Goal: Information Seeking & Learning: Check status

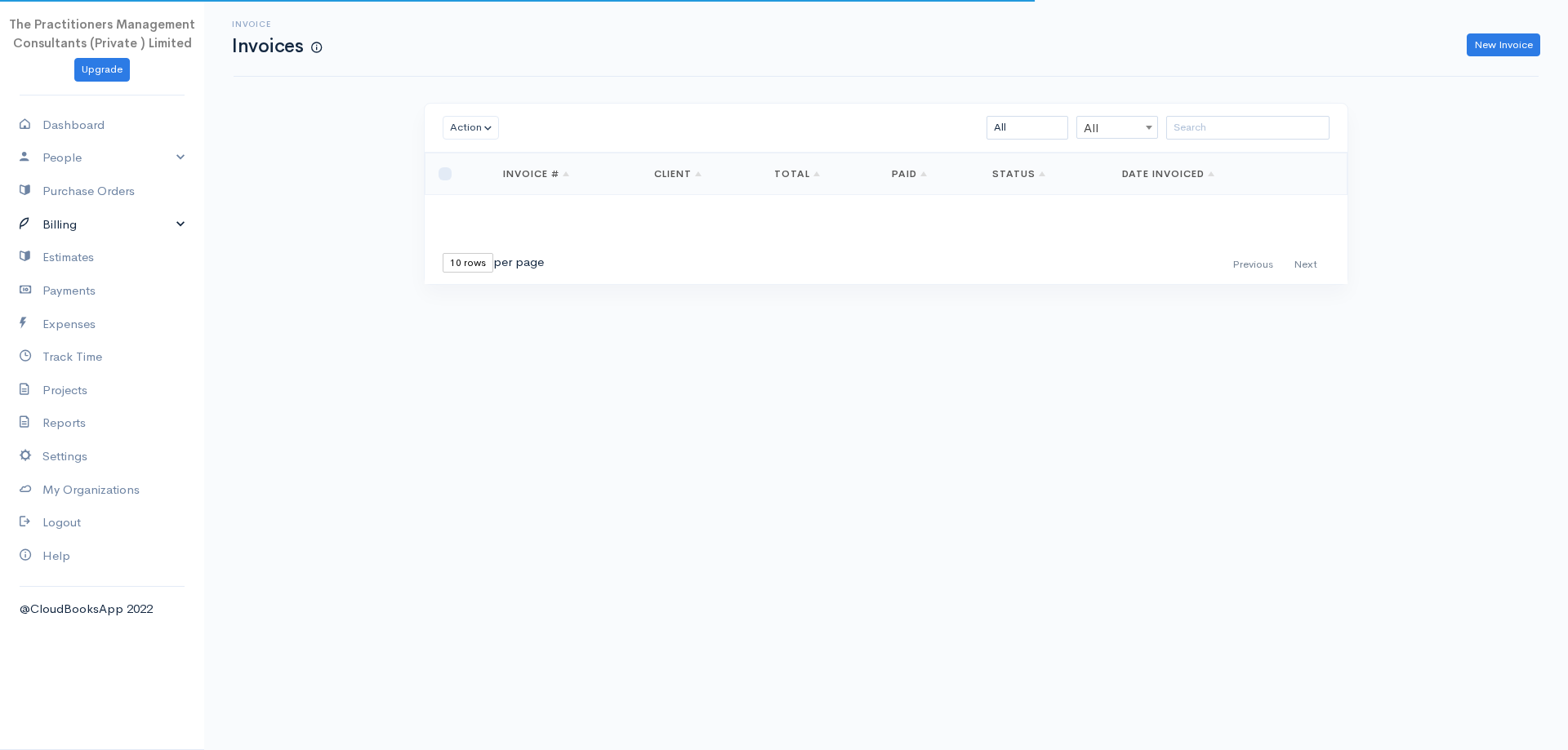
click at [57, 214] on link "Billing" at bounding box center [102, 224] width 204 height 34
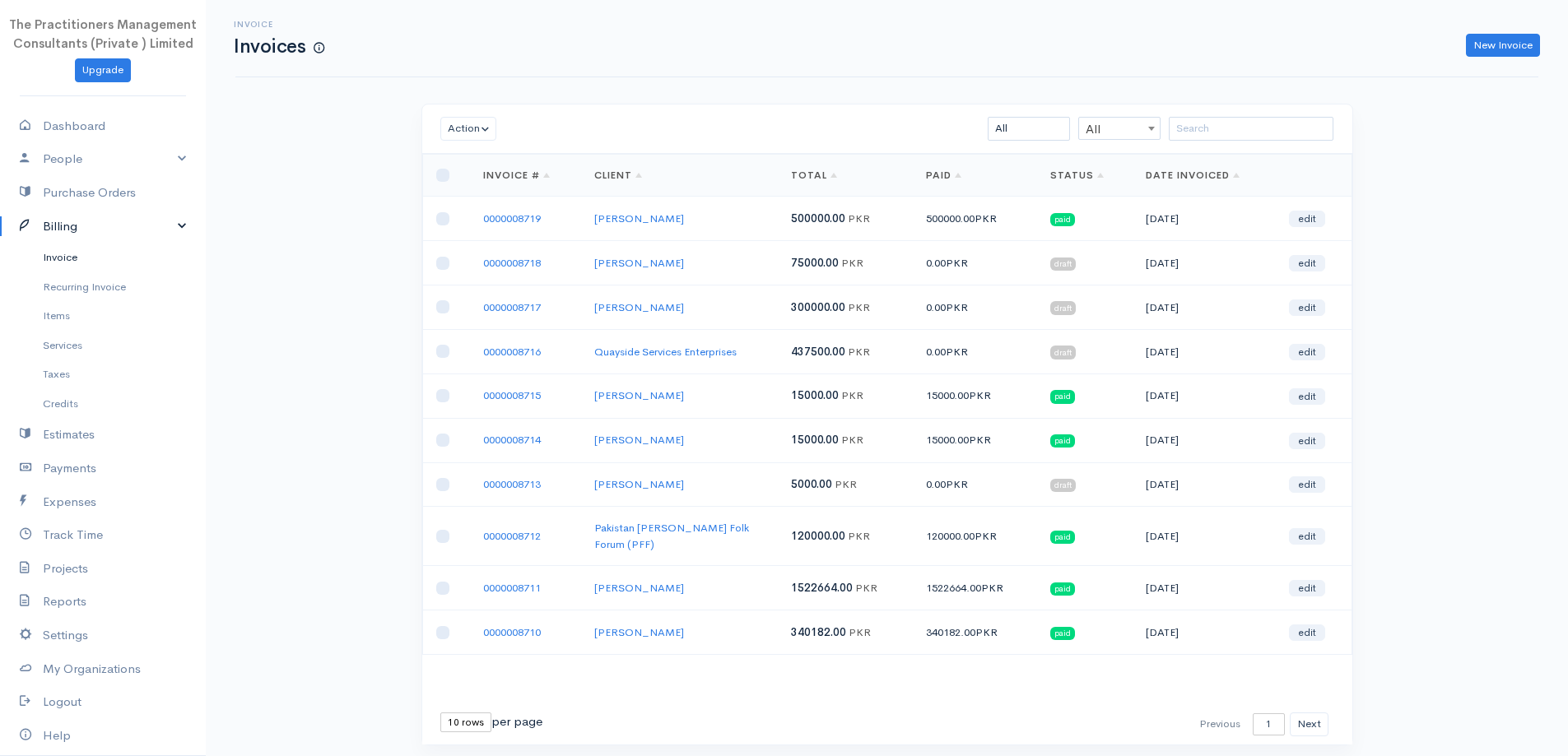
click at [61, 255] on link "Invoice" at bounding box center [103, 258] width 206 height 29
click at [1234, 126] on input "search" at bounding box center [1251, 129] width 165 height 24
paste input "[PERSON_NAME] [PERSON_NAME]"
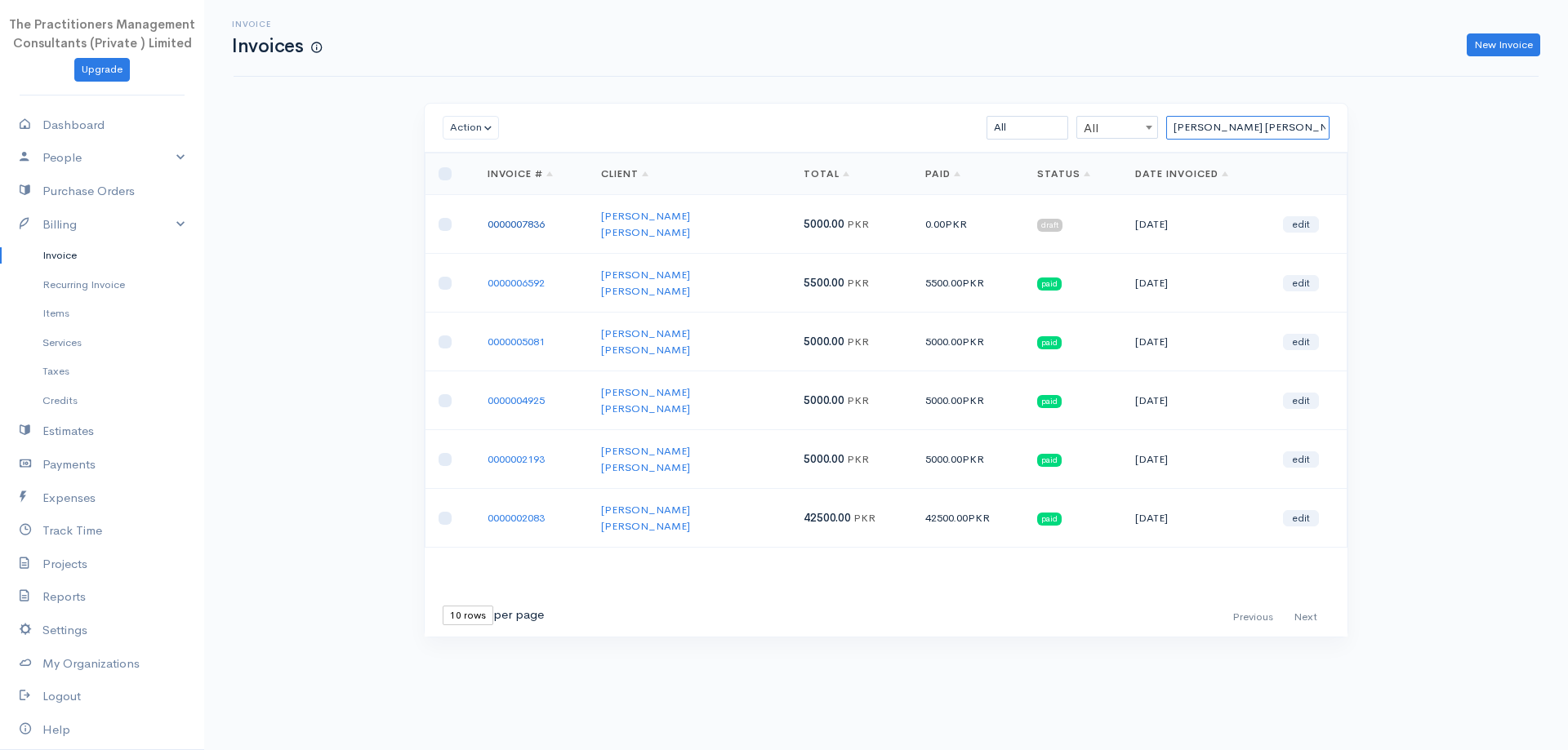
type input "[PERSON_NAME] [PERSON_NAME]"
click at [508, 217] on link "0000007836" at bounding box center [516, 224] width 57 height 14
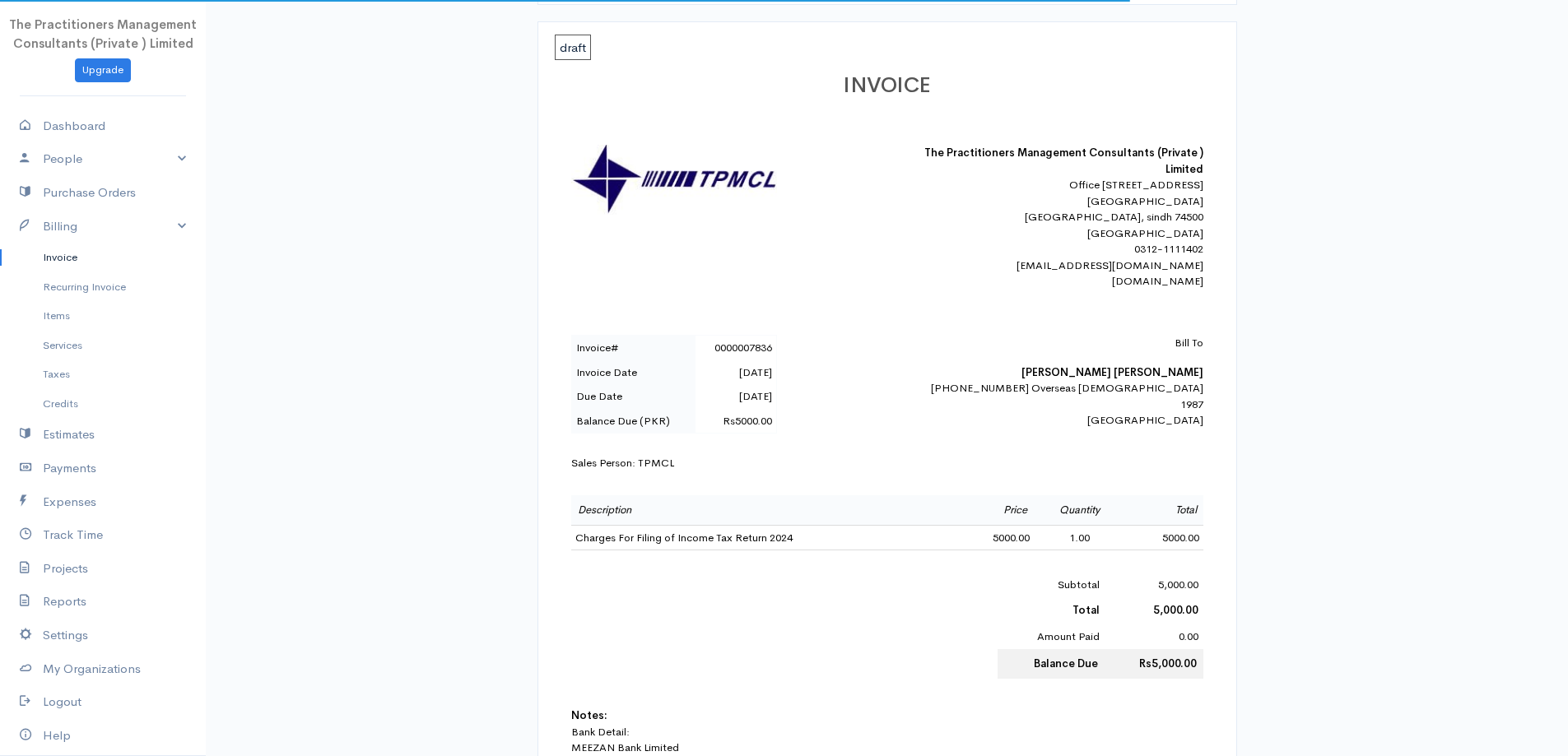
scroll to position [246, 0]
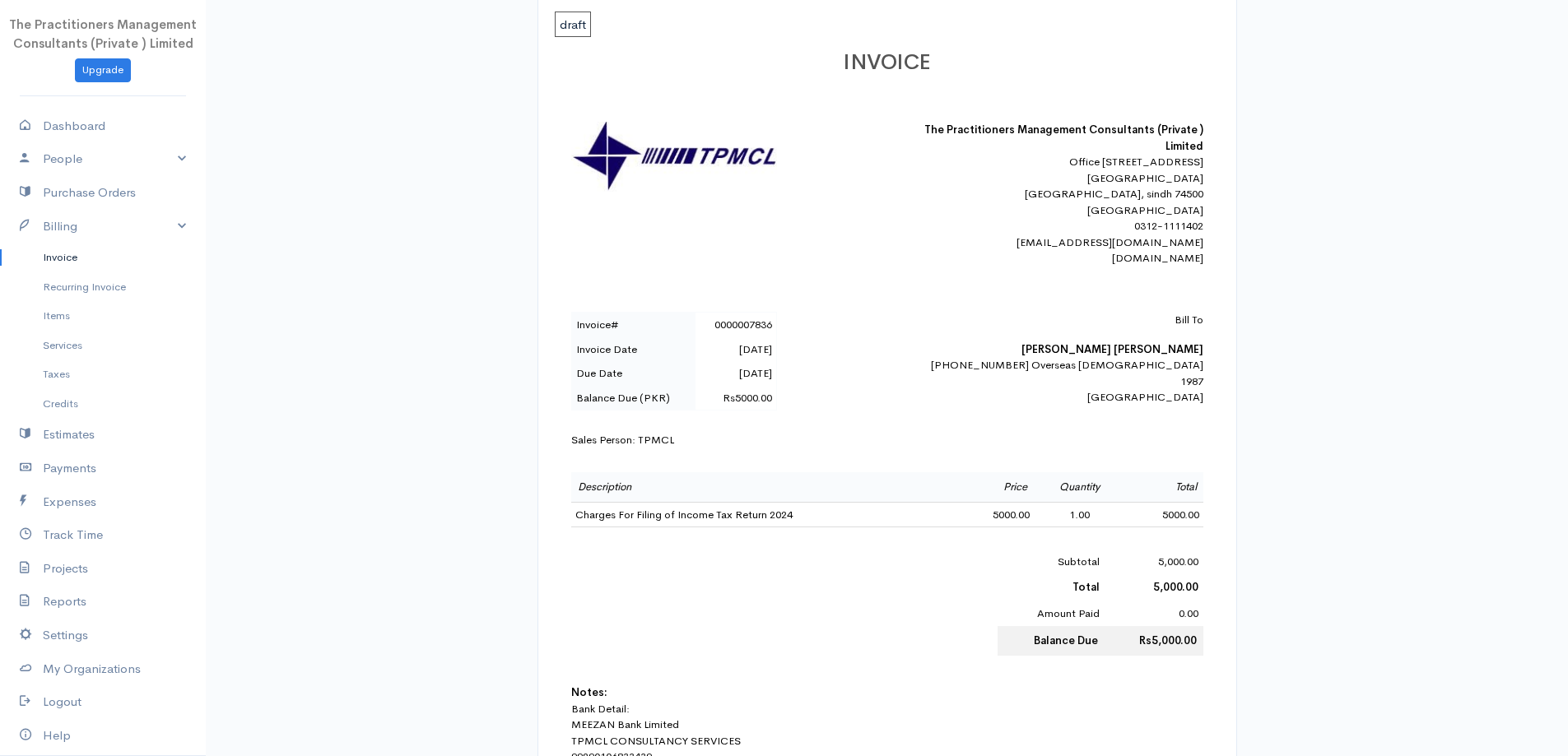
click at [99, 260] on link "Invoice" at bounding box center [103, 258] width 206 height 29
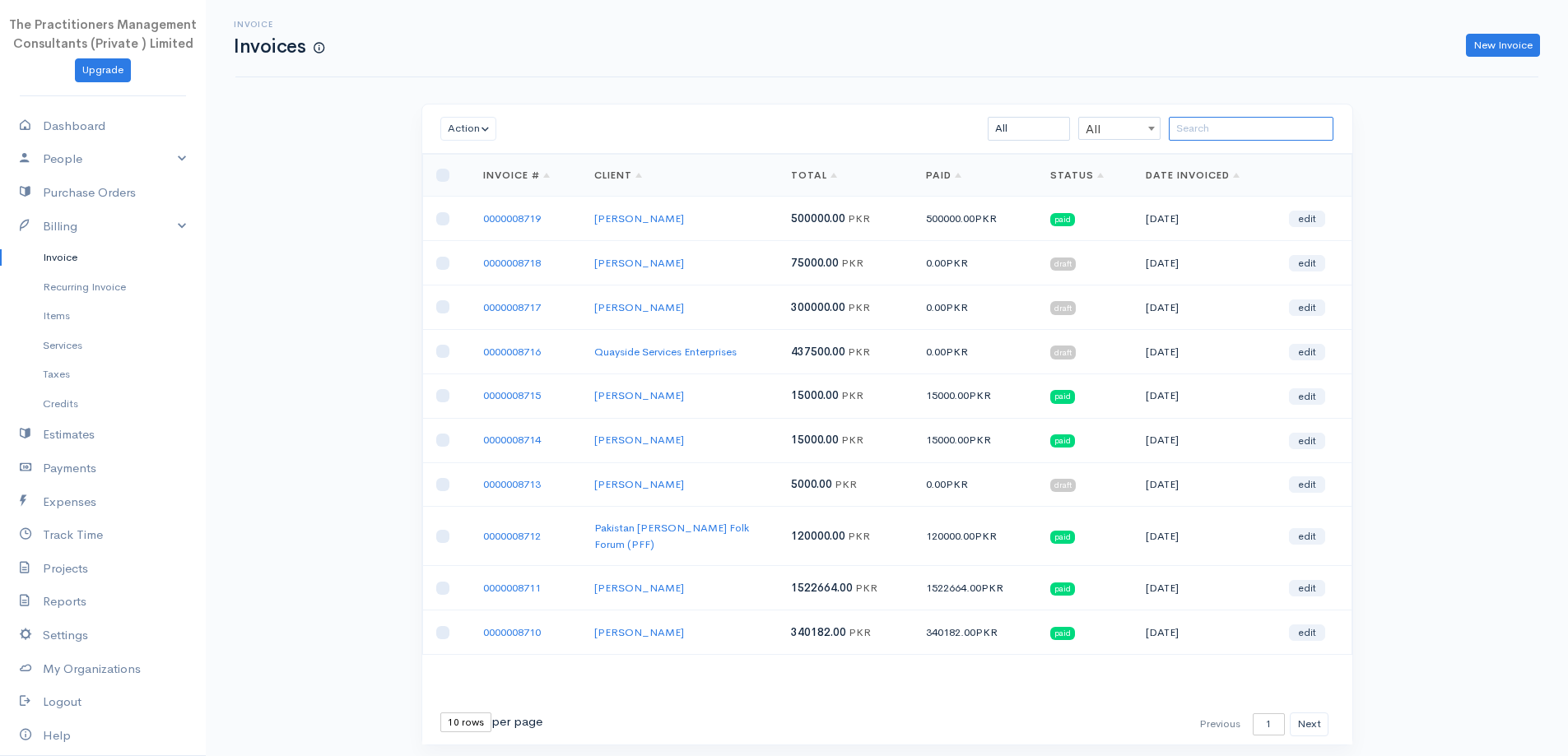
click at [1302, 134] on input "search" at bounding box center [1251, 129] width 165 height 24
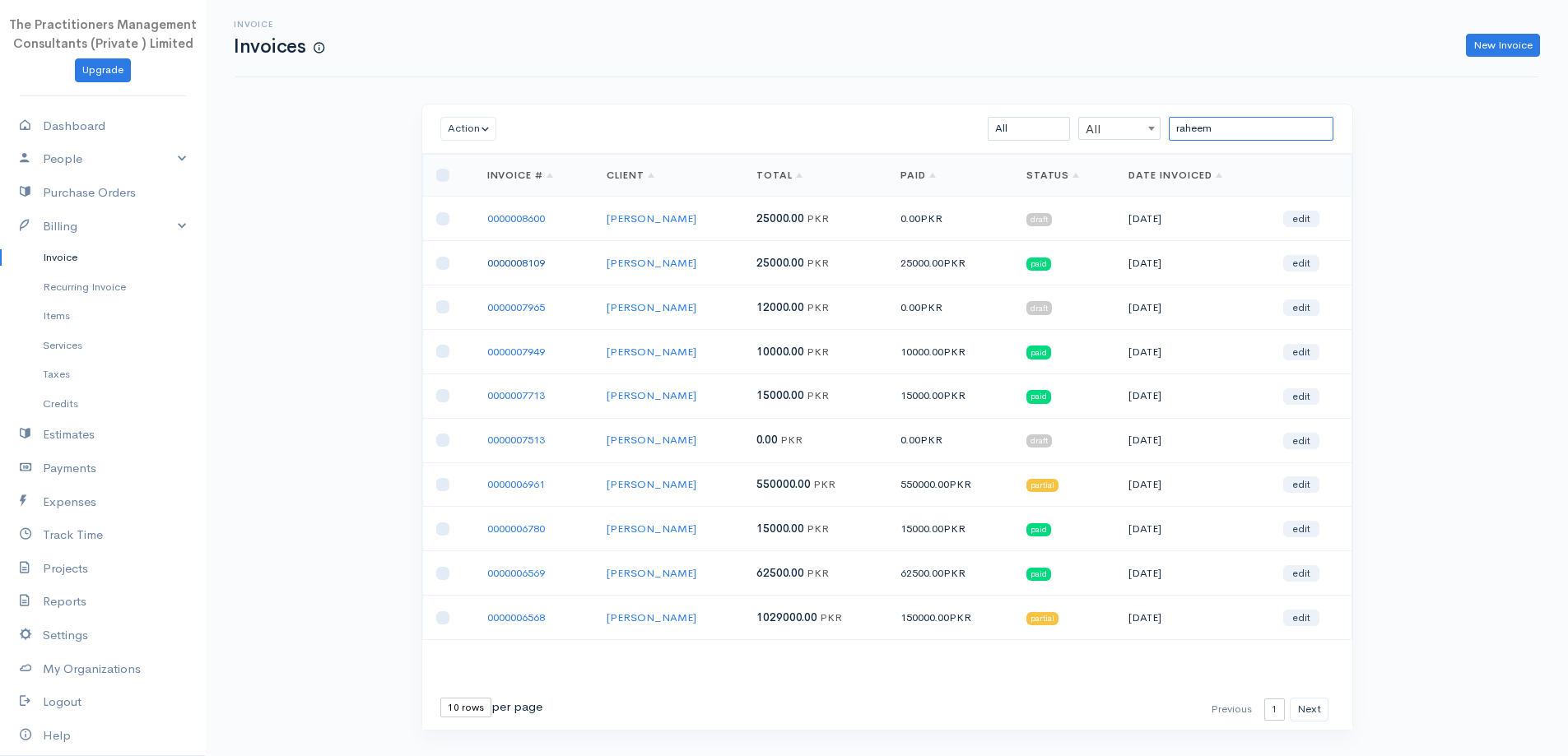
type input "raheem"
click at [542, 266] on link "0000008109" at bounding box center [516, 262] width 58 height 14
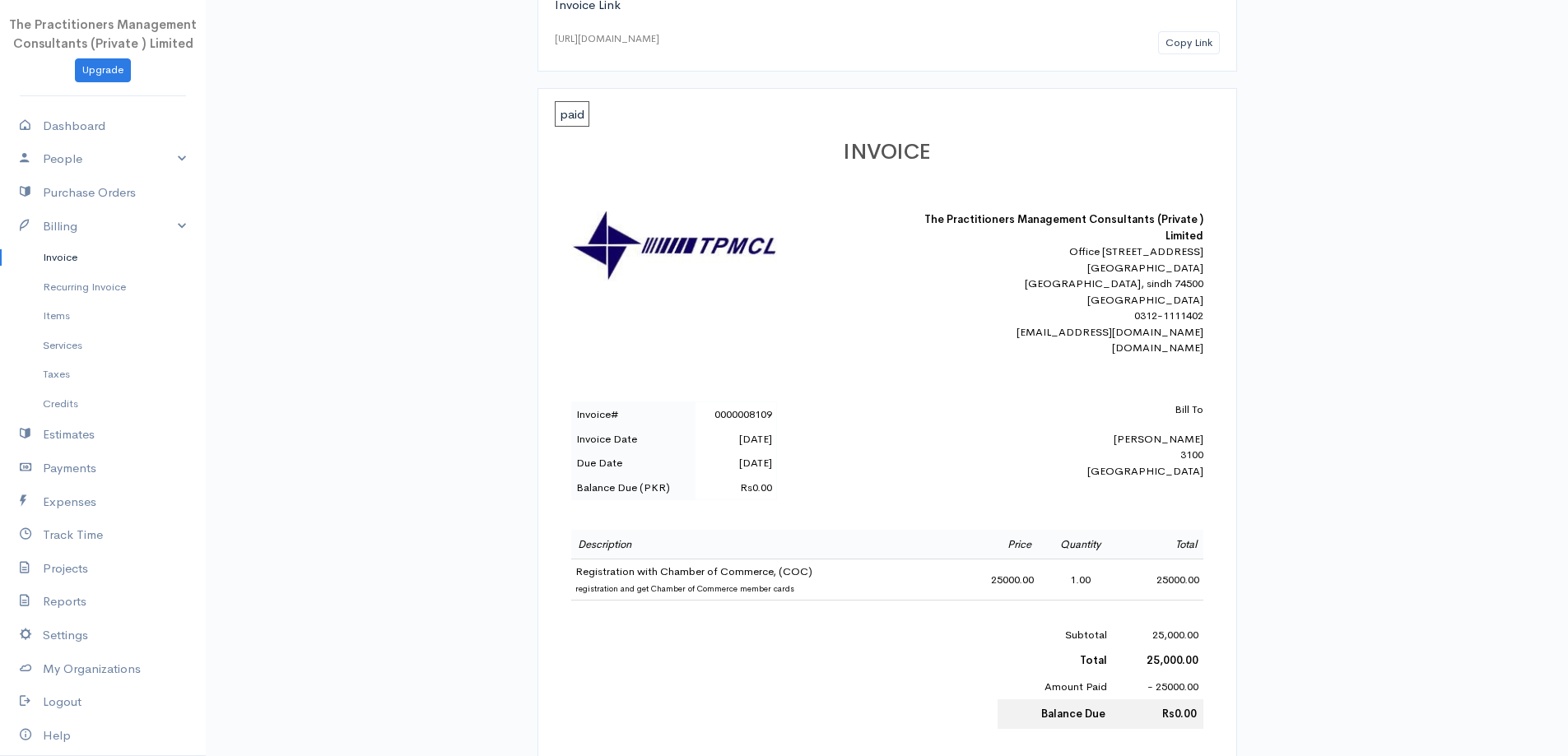
scroll to position [165, 0]
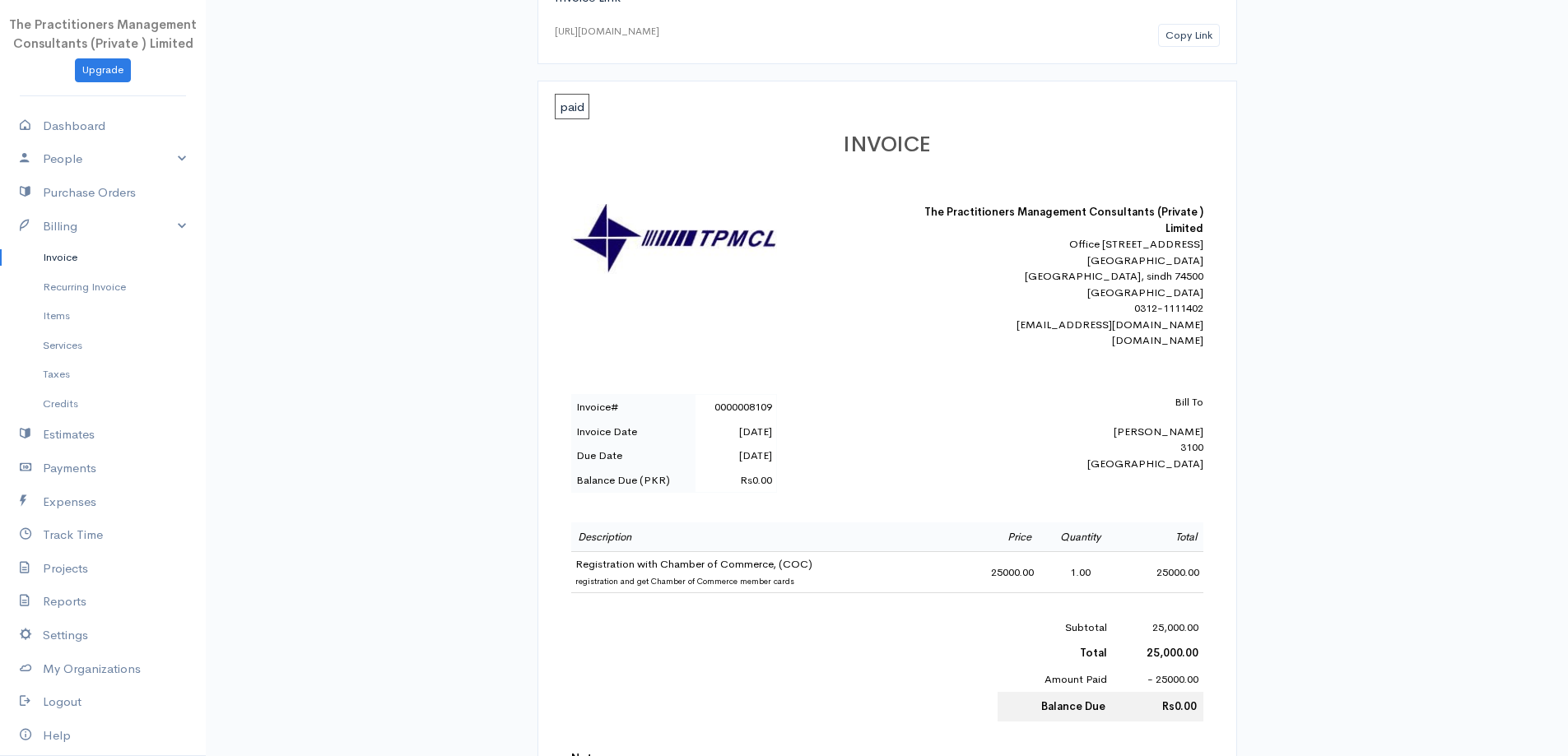
click at [1177, 452] on div "Bill To [PERSON_NAME] 3100 Pakistan" at bounding box center [1059, 433] width 288 height 77
click at [1177, 451] on div "Bill To [PERSON_NAME] 3100 Pakistan" at bounding box center [1059, 433] width 288 height 77
click at [1177, 450] on div "Bill To [PERSON_NAME] 3100 Pakistan" at bounding box center [1059, 433] width 288 height 77
copy div "[PERSON_NAME]"
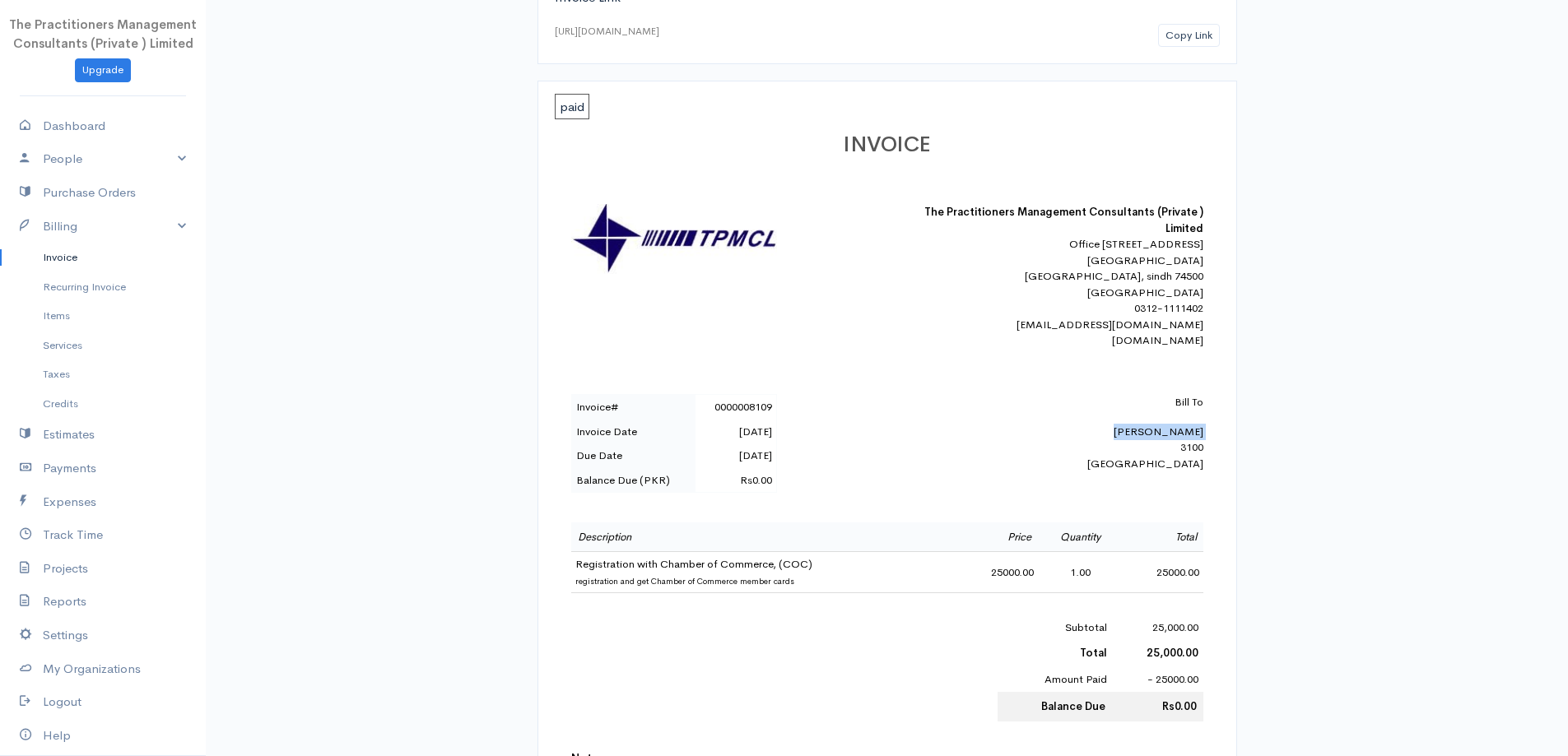
click at [79, 250] on link "Invoice" at bounding box center [103, 258] width 206 height 29
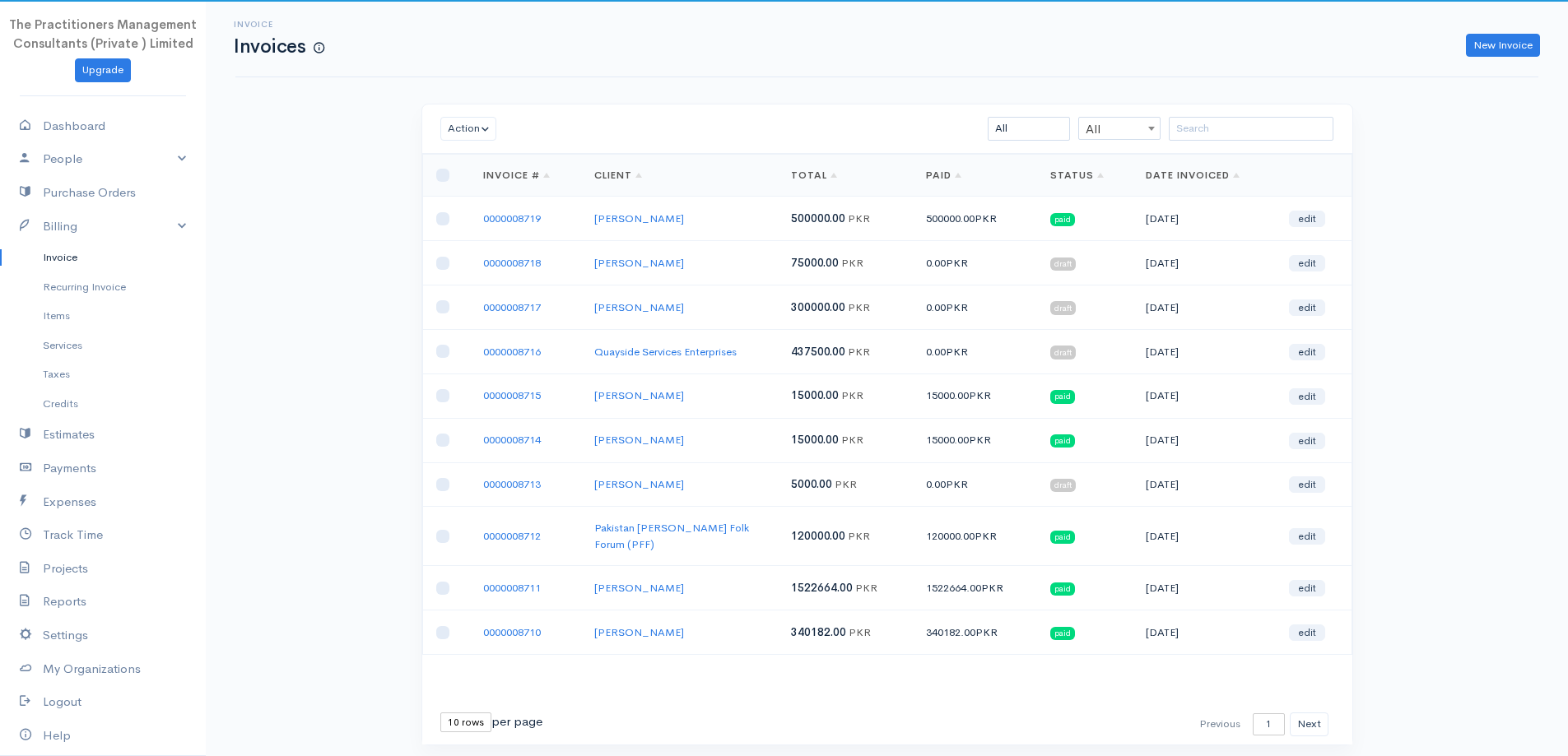
click at [1289, 111] on div "Action Archive Delete Download PDF Send Mark as Sent Mark Un-Sent Enter Payment…" at bounding box center [887, 130] width 930 height 50
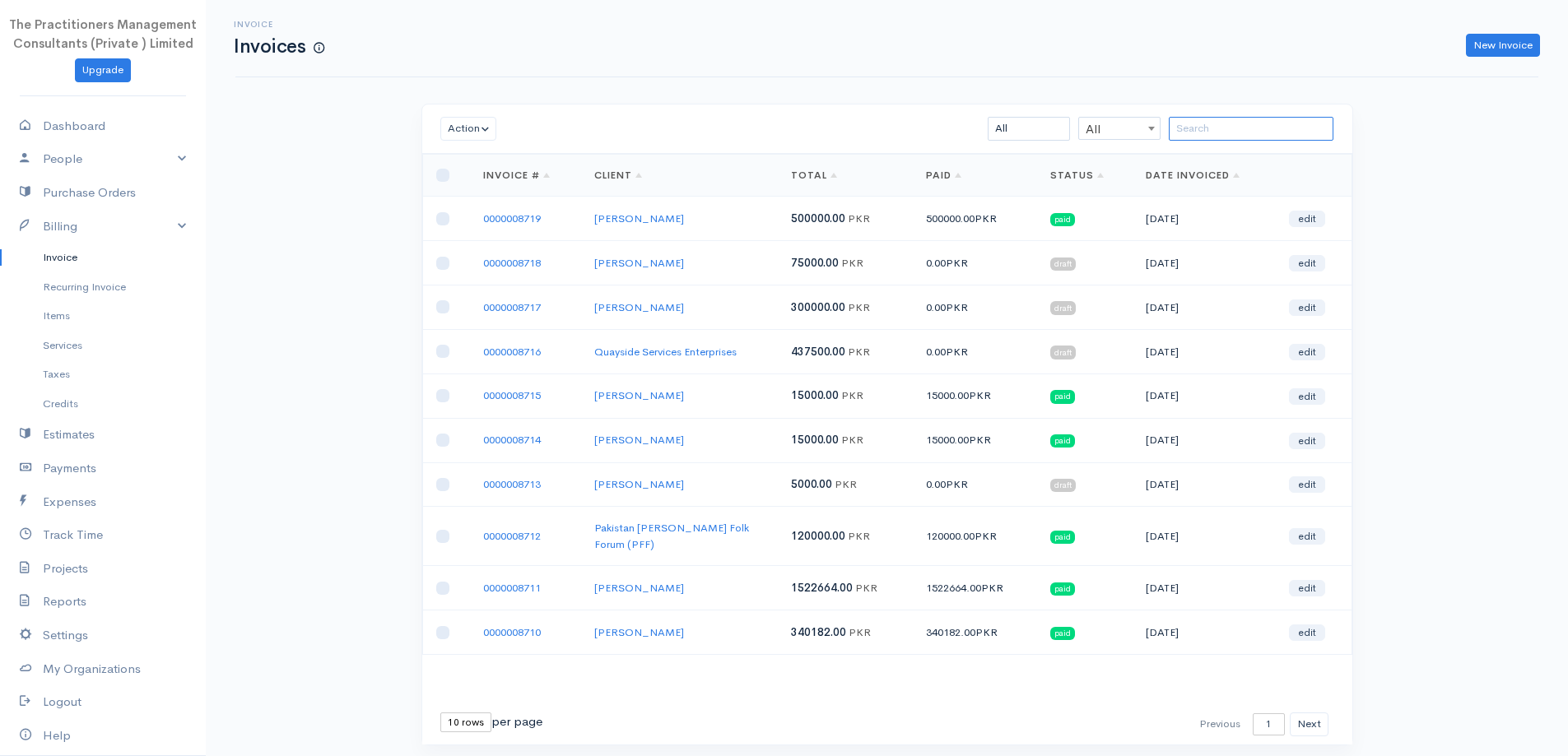
click at [1286, 118] on input "search" at bounding box center [1251, 129] width 165 height 24
paste input "[PERSON_NAME]"
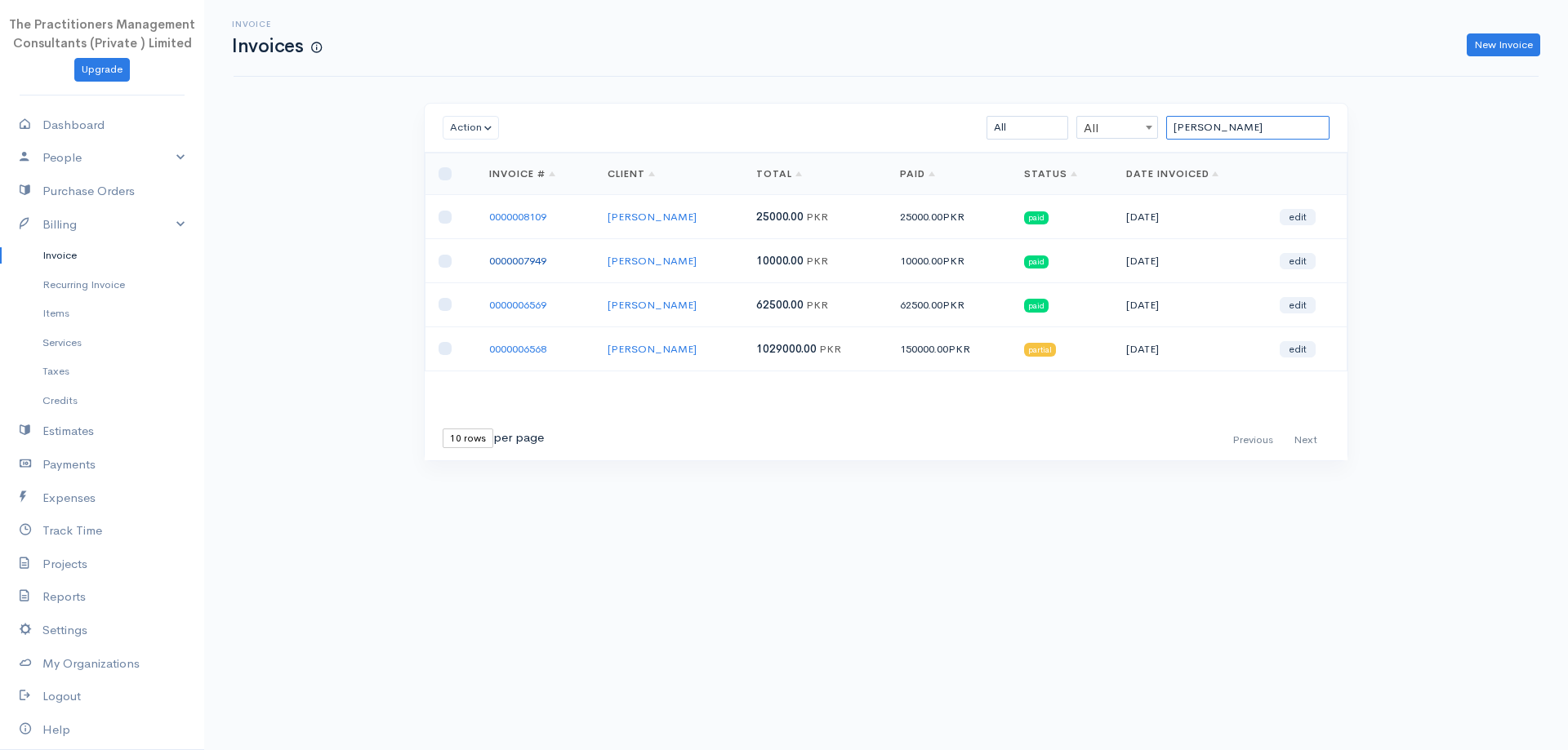
type input "[PERSON_NAME]"
click at [535, 258] on link "0000007949" at bounding box center [517, 260] width 57 height 14
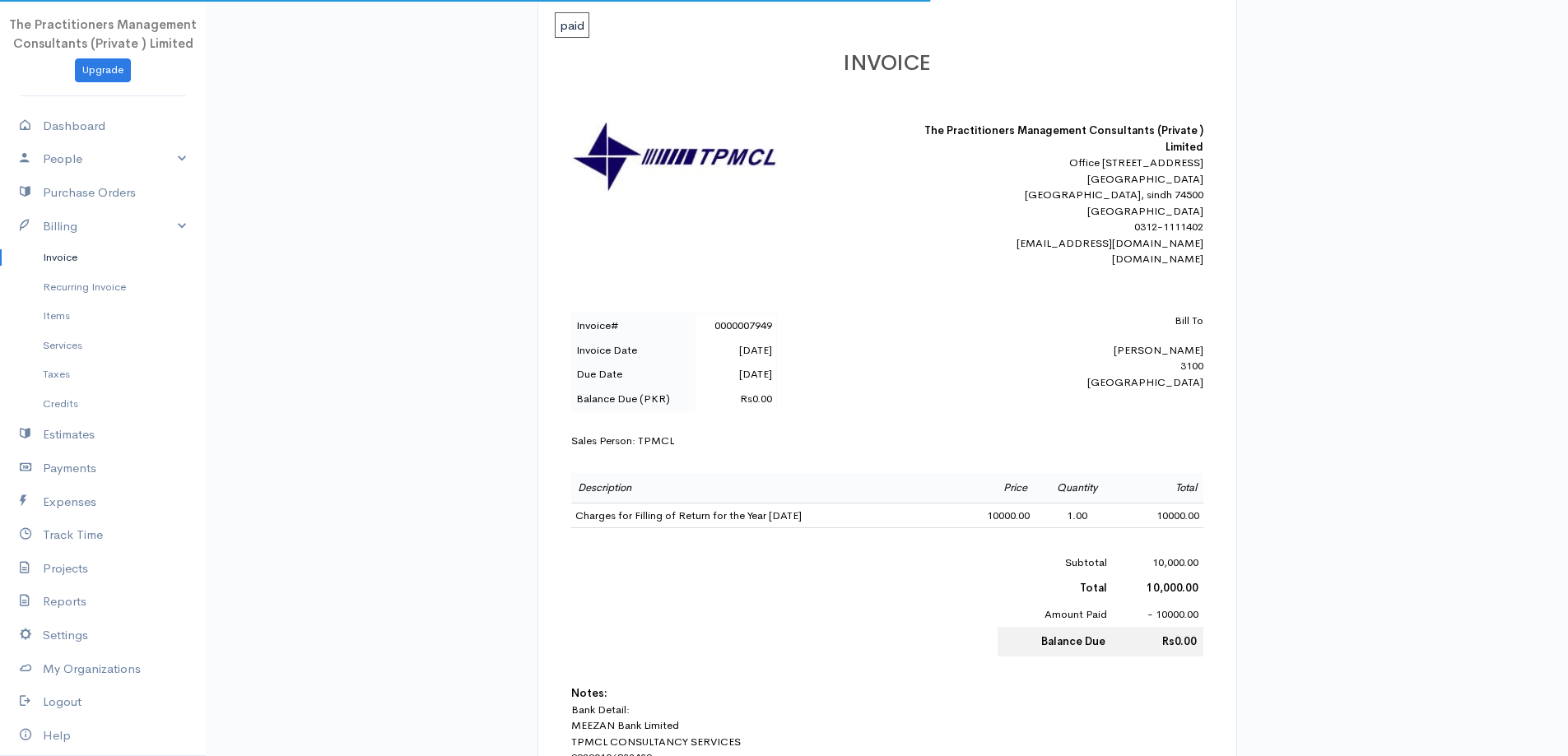
scroll to position [246, 0]
click at [82, 240] on link "Billing" at bounding box center [103, 226] width 206 height 34
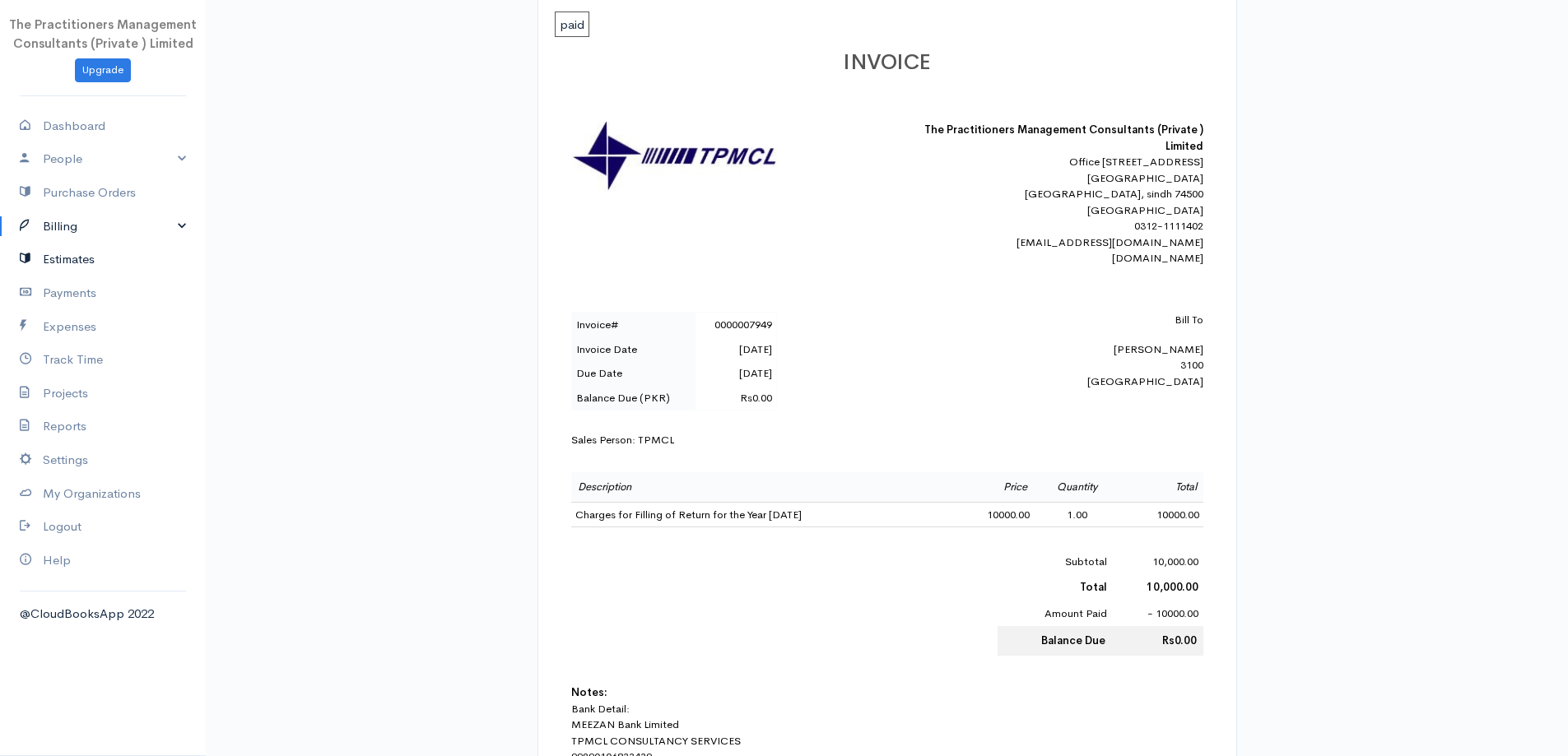
click at [83, 250] on link "Estimates" at bounding box center [103, 259] width 206 height 34
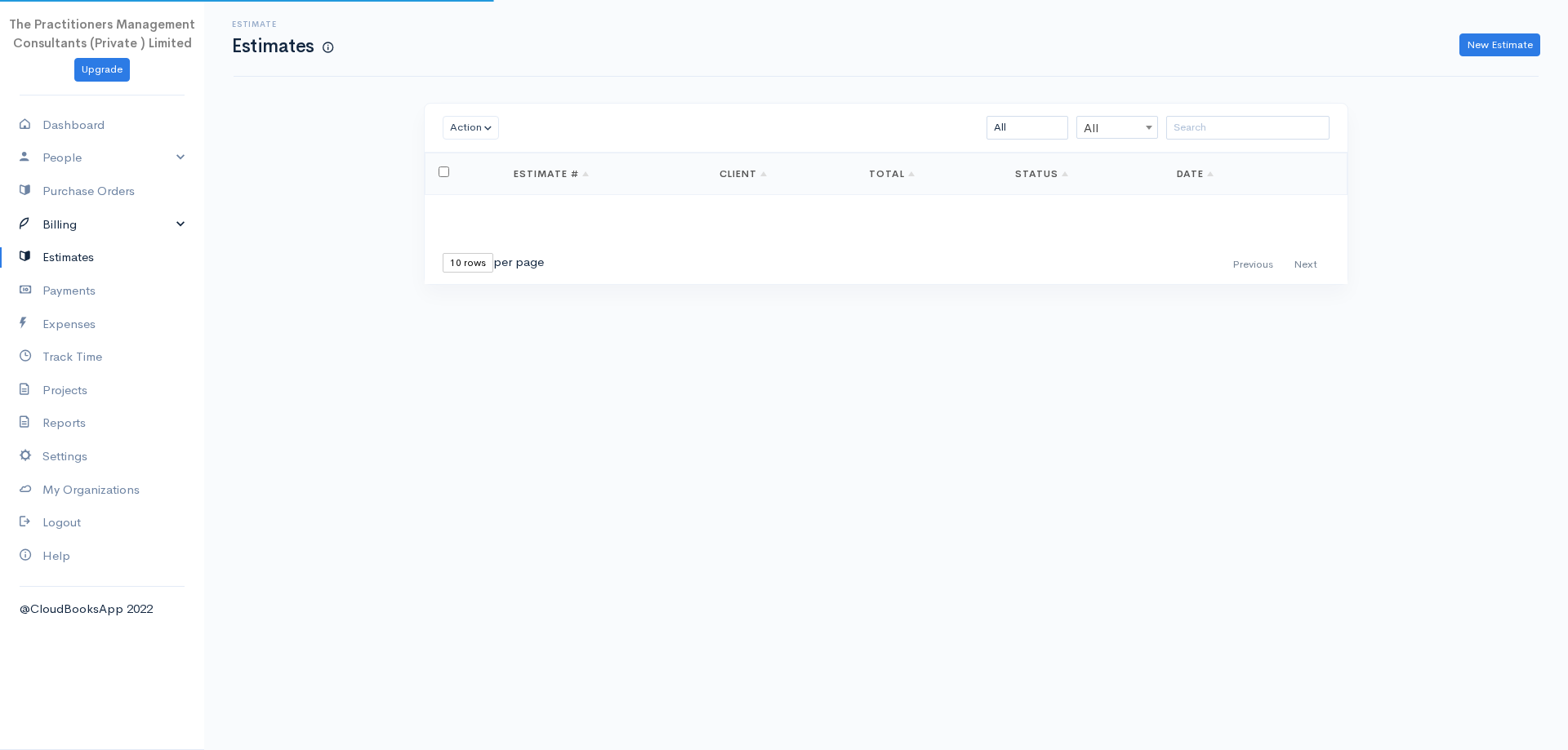
click at [82, 238] on link "Billing" at bounding box center [102, 224] width 204 height 34
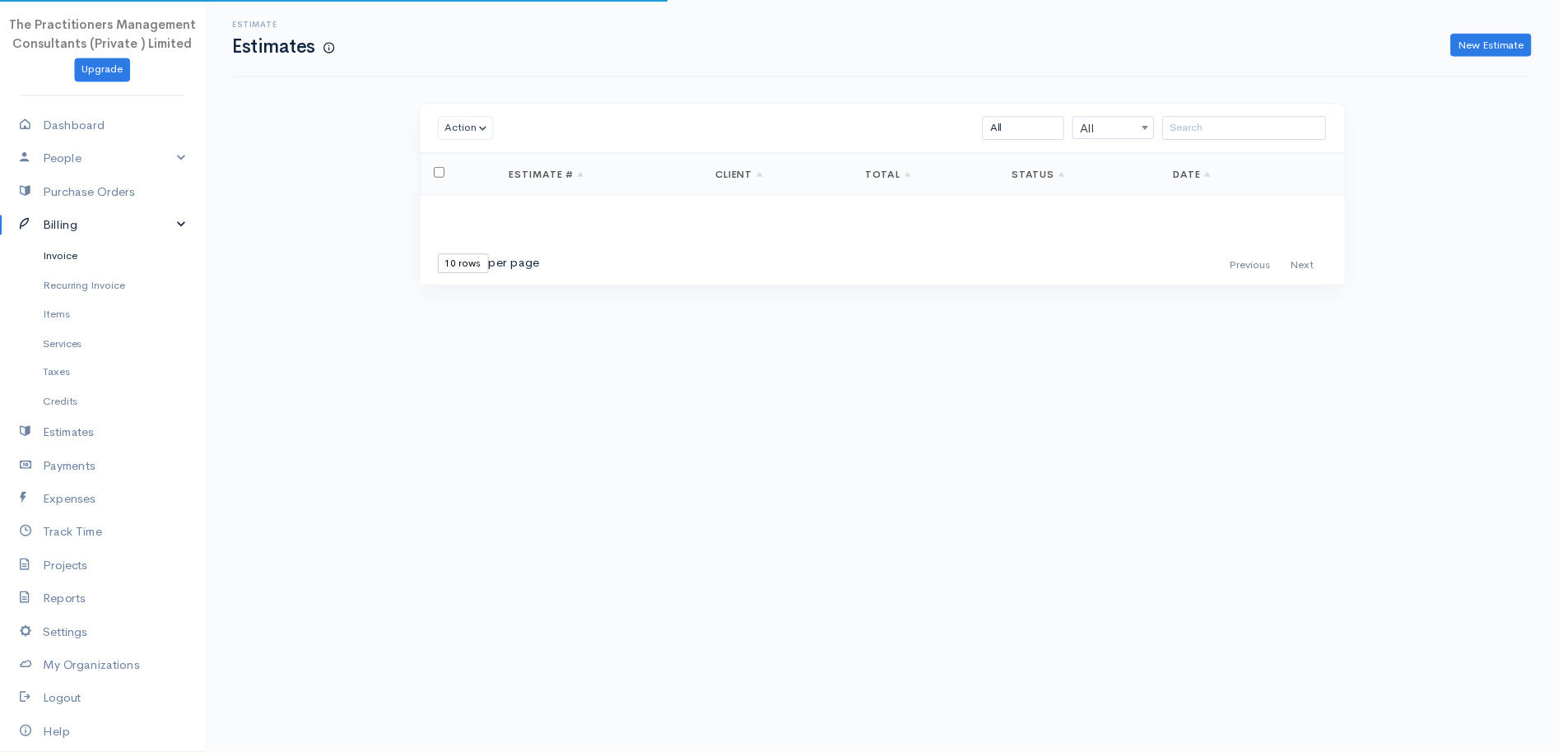
click at [85, 262] on link "Invoice" at bounding box center [103, 258] width 206 height 29
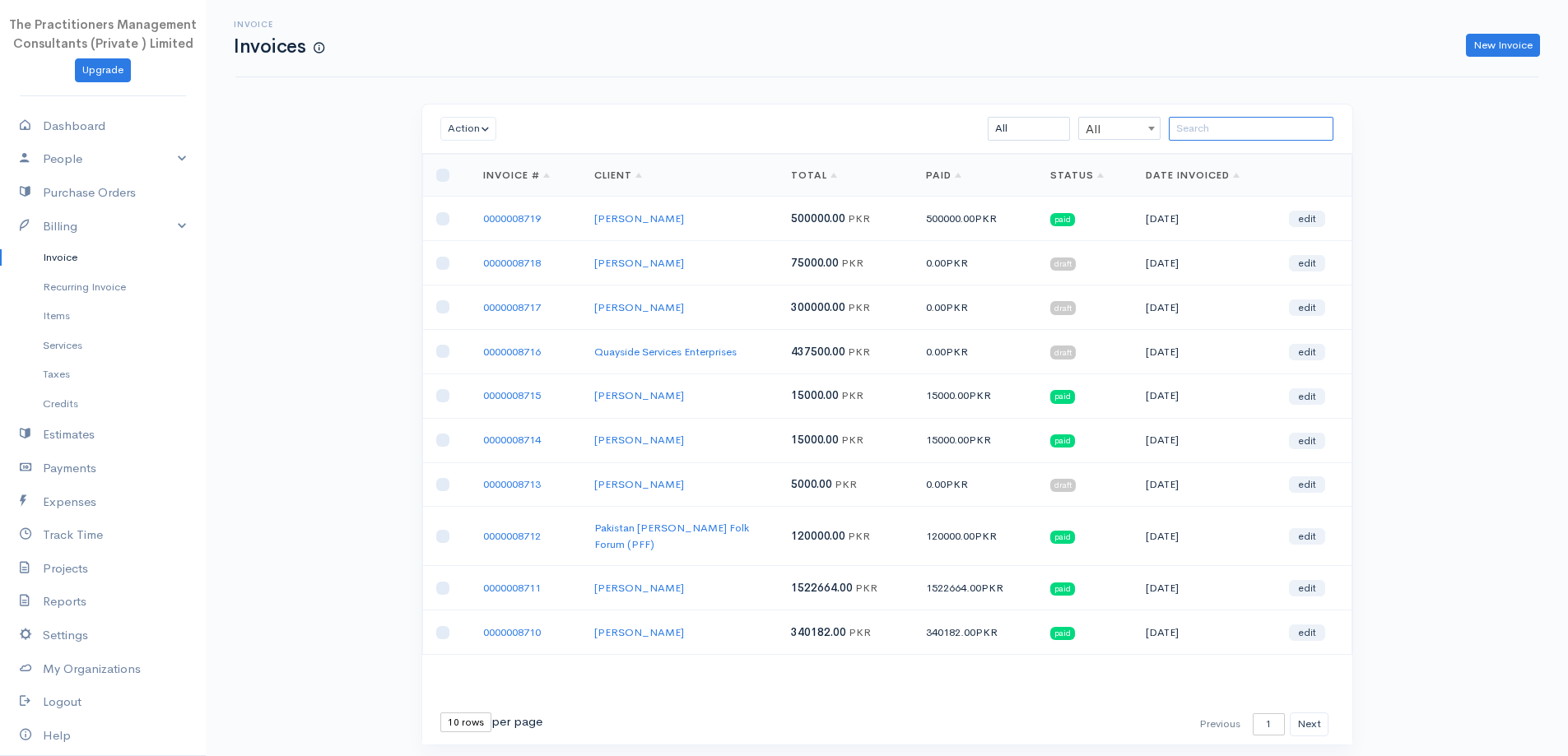
click at [1272, 120] on input "search" at bounding box center [1251, 129] width 165 height 24
paste input "[PERSON_NAME]"
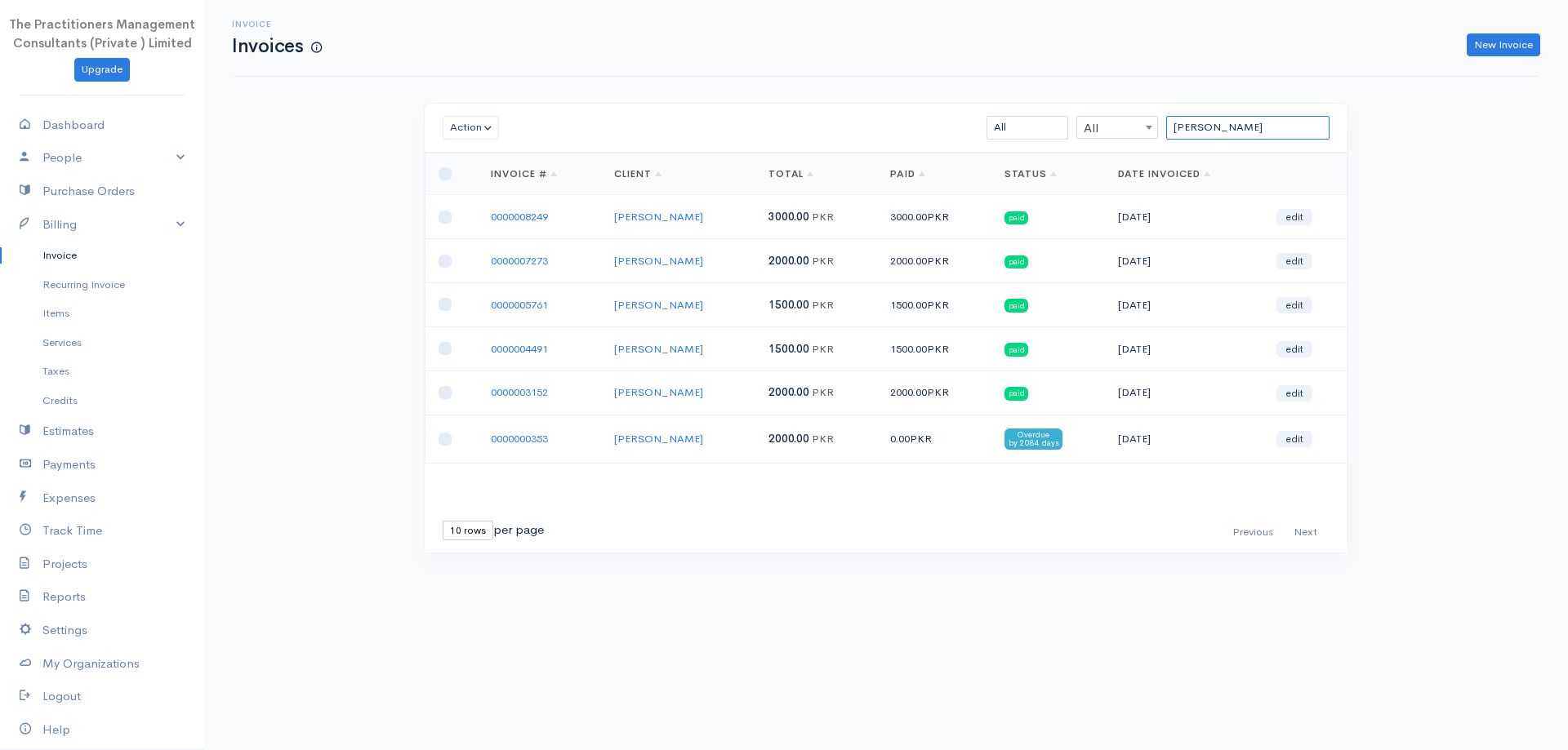
click at [1276, 118] on input "[PERSON_NAME]" at bounding box center [1248, 128] width 163 height 24
type input "M"
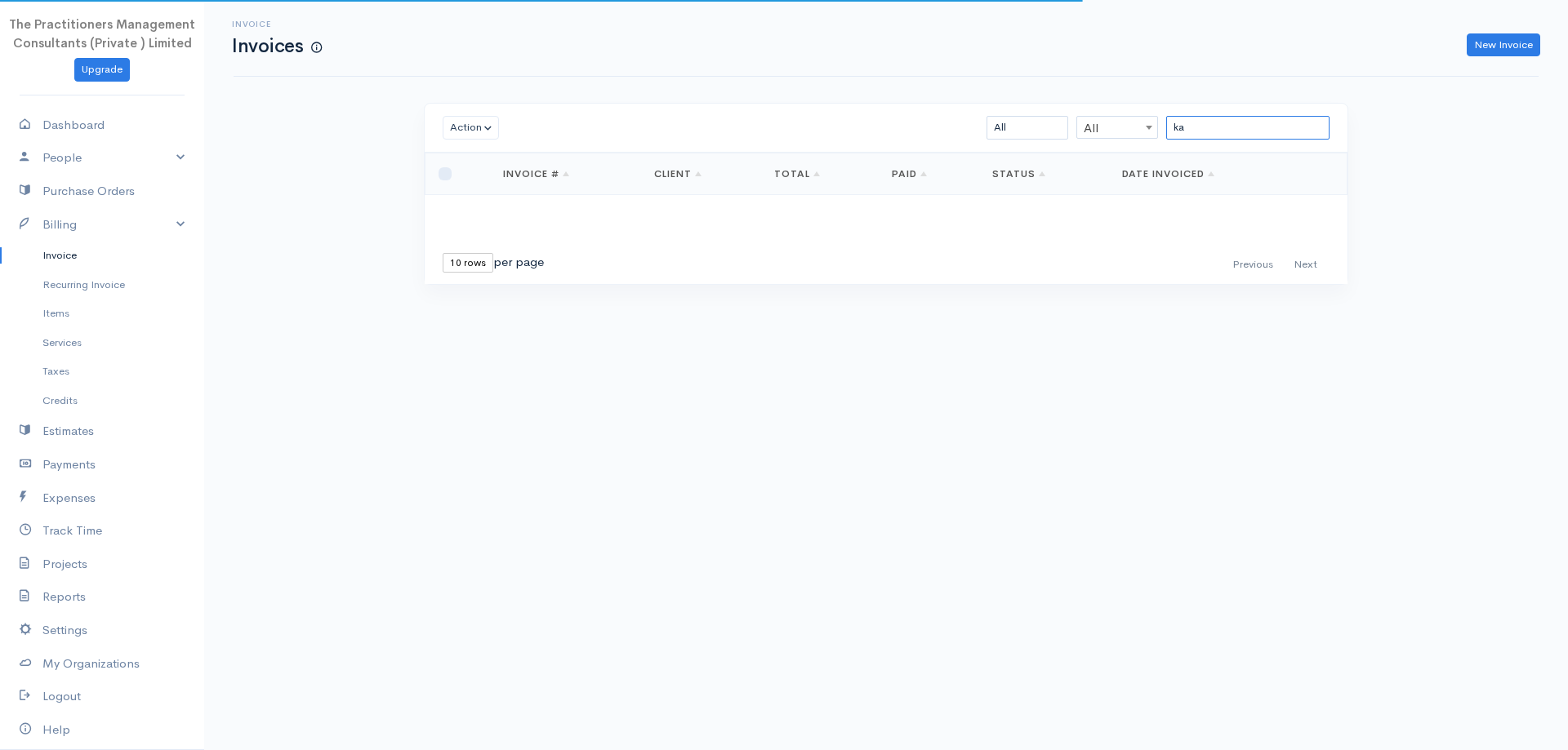
type input "k"
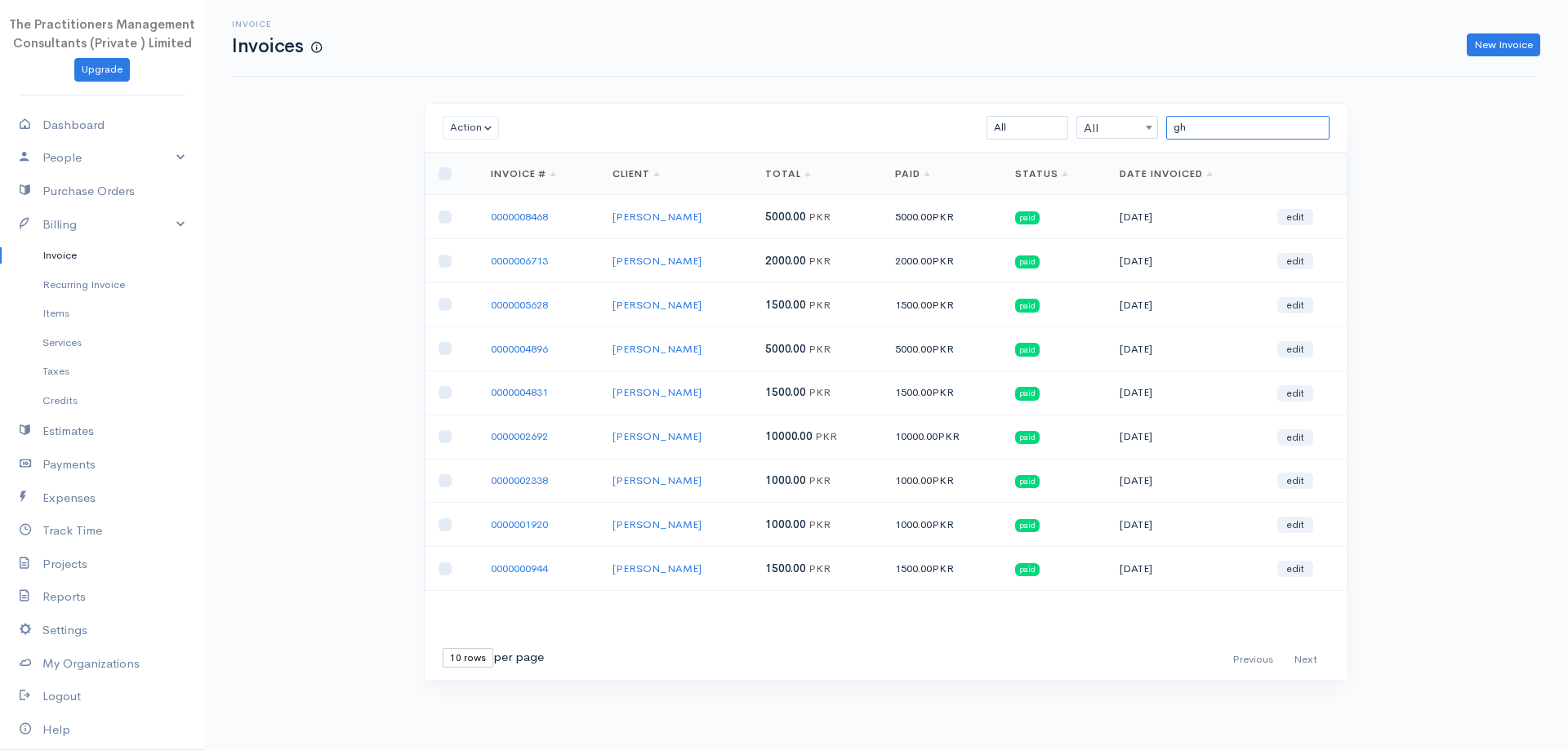
type input "g"
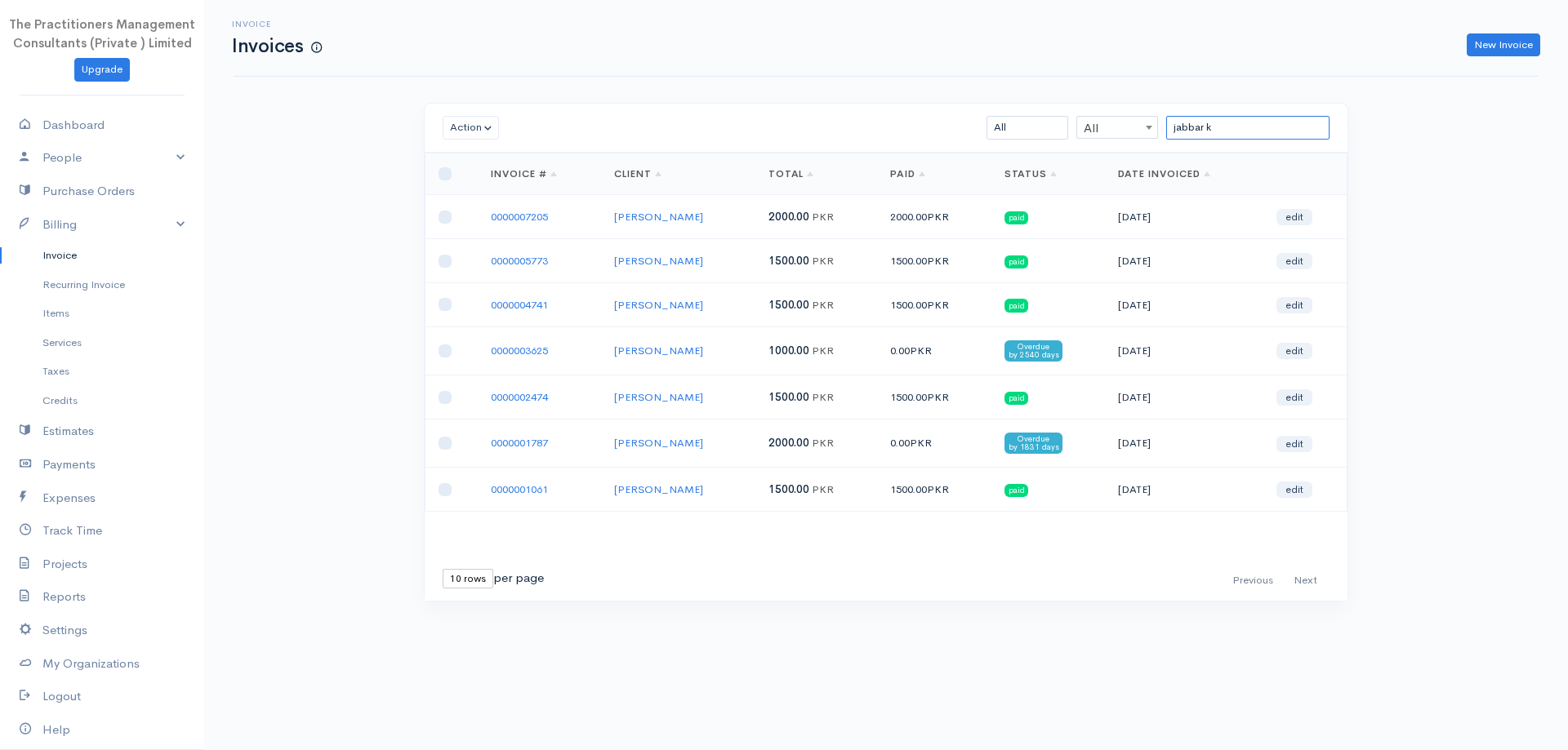
type input "jabbar k"
